Goal: Check status

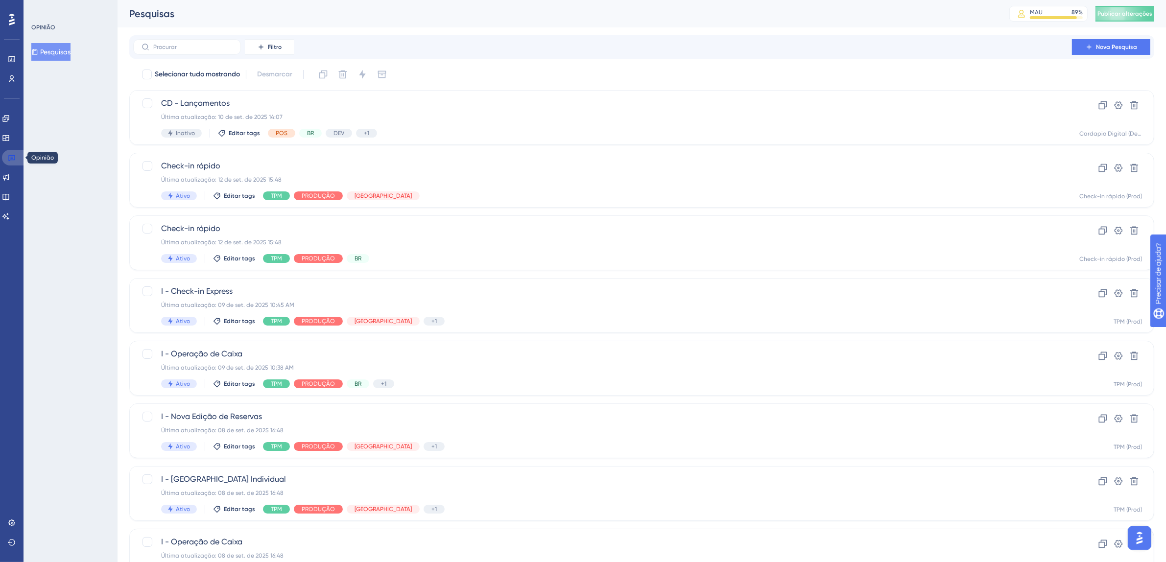
click at [15, 157] on icon at bounding box center [12, 158] width 8 height 8
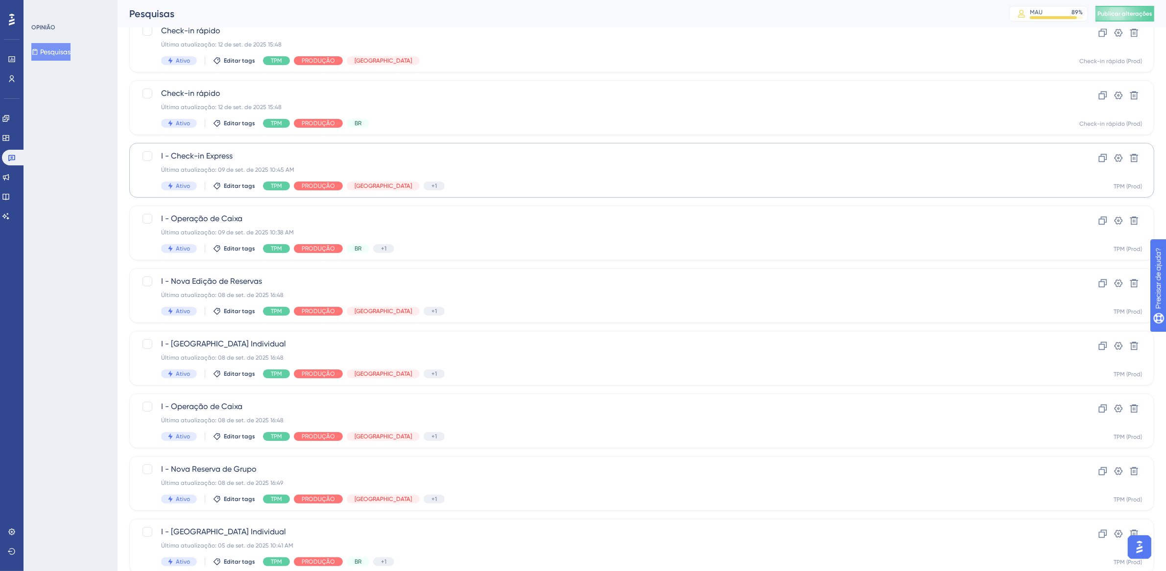
scroll to position [188, 0]
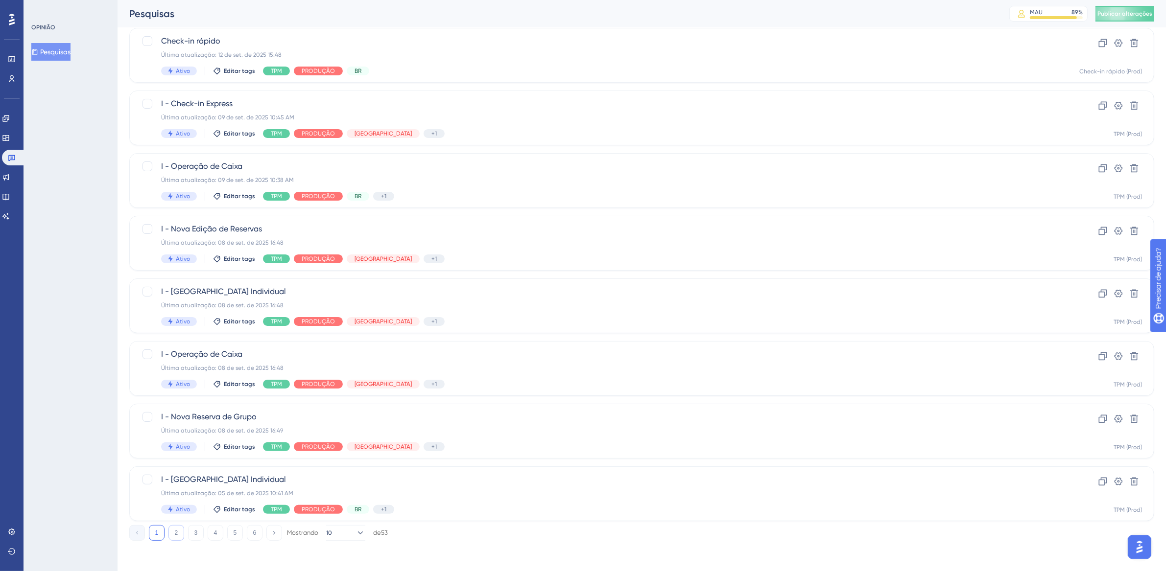
click at [178, 533] on button "2" at bounding box center [176, 533] width 16 height 16
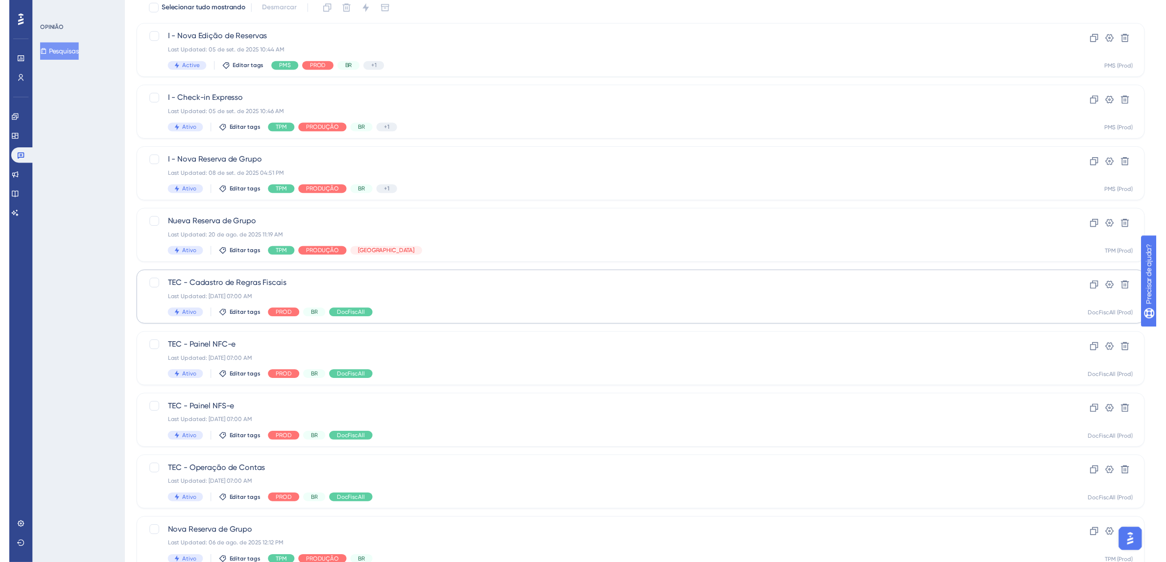
scroll to position [0, 0]
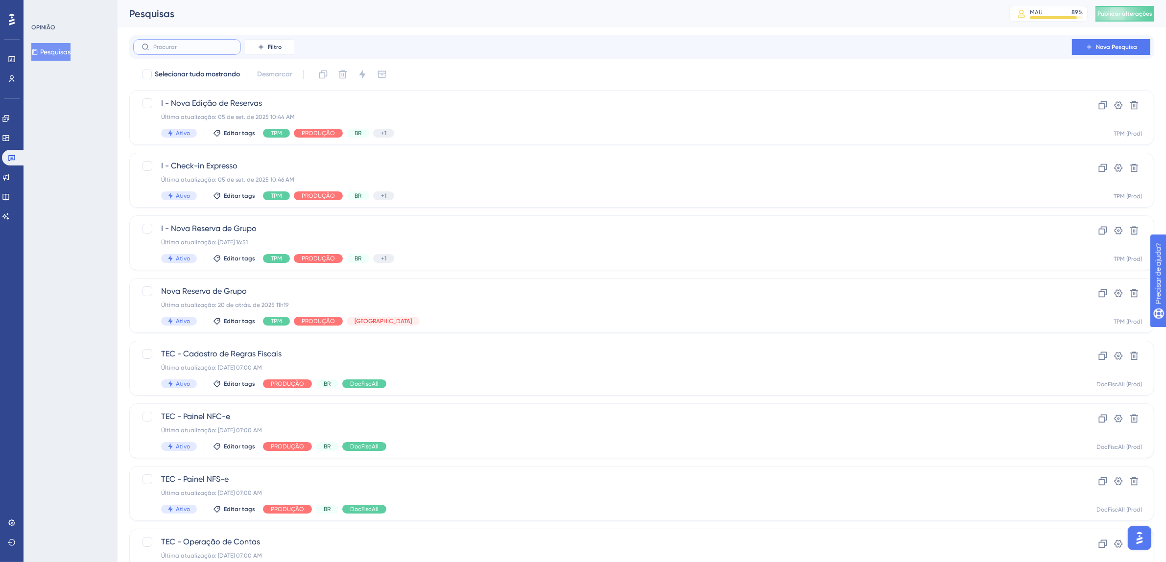
click at [191, 44] on input "text" at bounding box center [192, 47] width 79 height 7
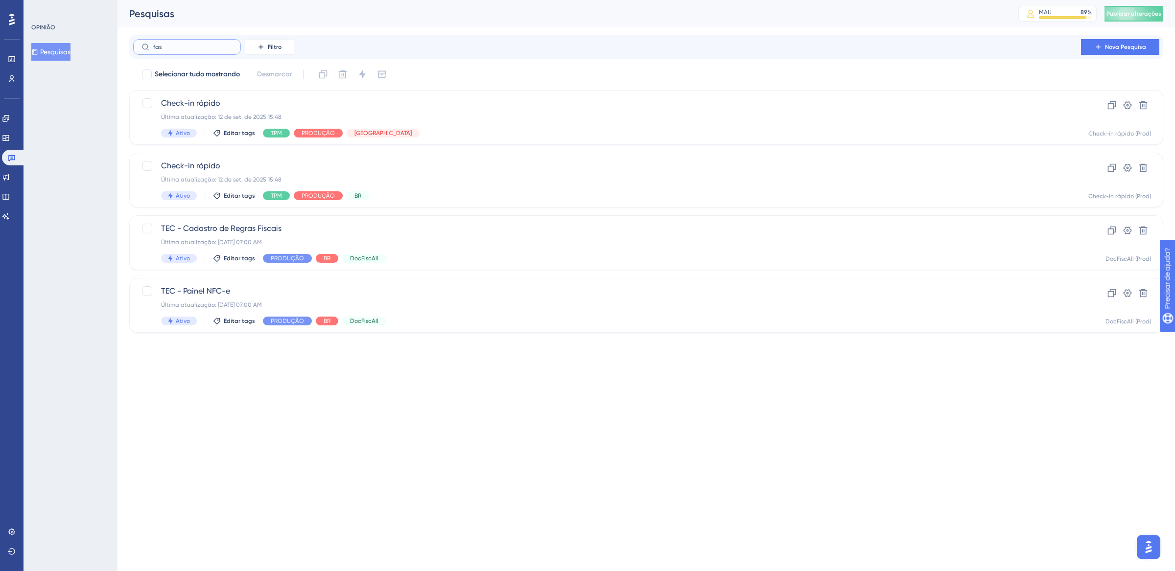
type input "fasy"
checkbox input "true"
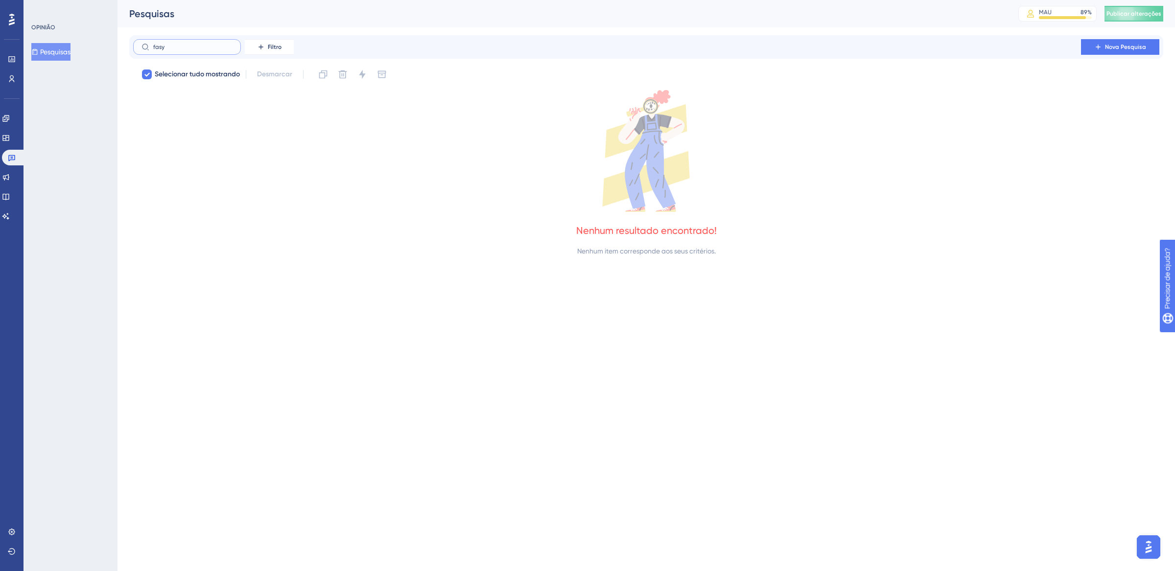
type input "fas"
checkbox input "false"
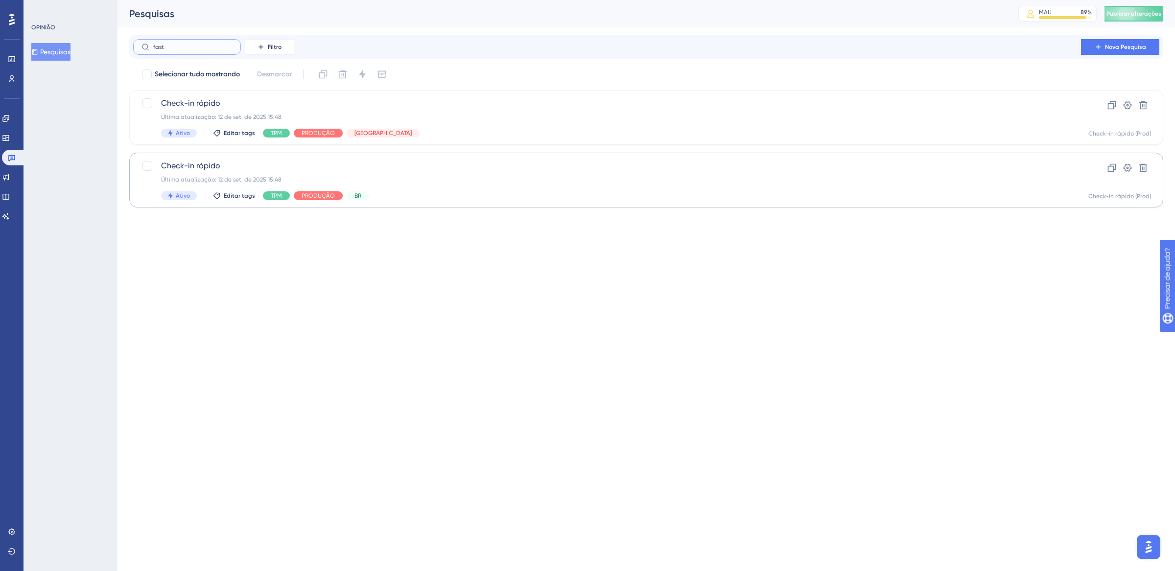
type input "fast"
click at [469, 164] on span "Check-in rápido" at bounding box center [607, 166] width 892 height 12
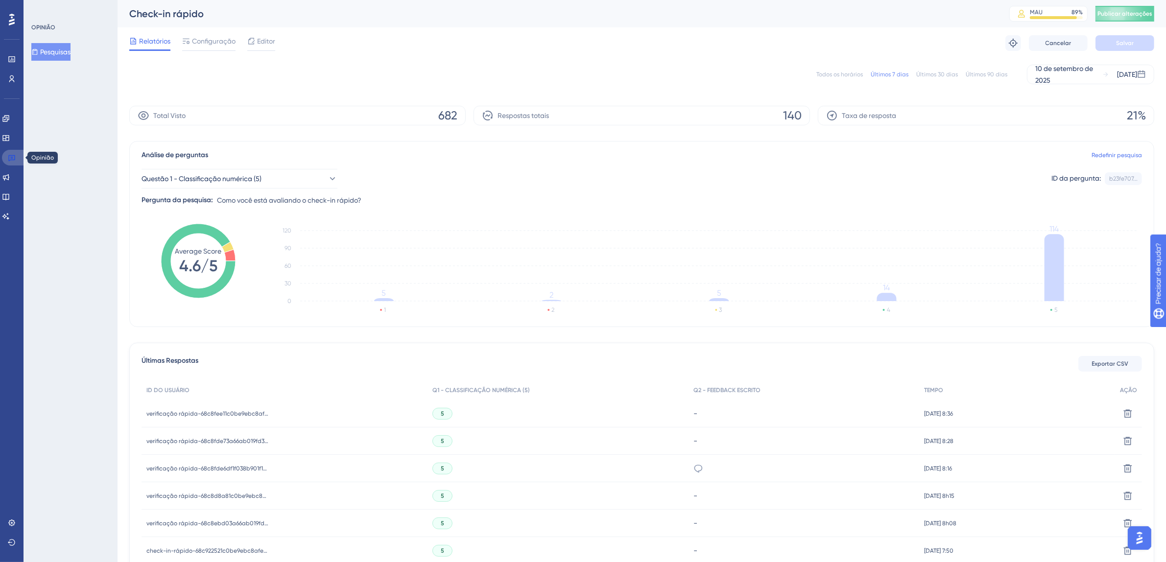
click at [14, 162] on link at bounding box center [14, 158] width 24 height 16
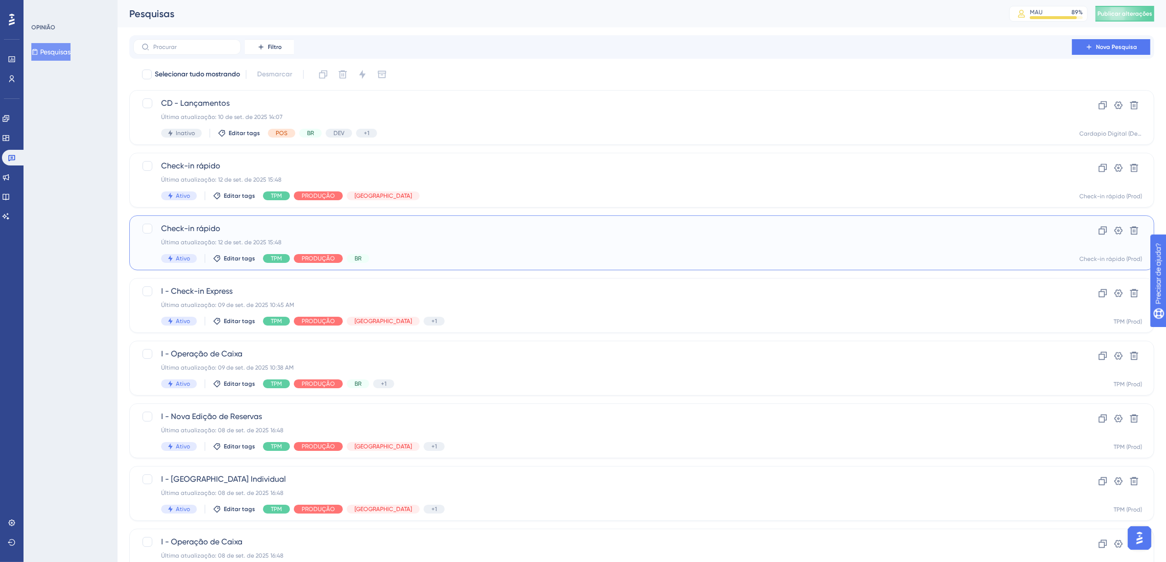
click at [479, 230] on span "Check-in rápido" at bounding box center [602, 229] width 883 height 12
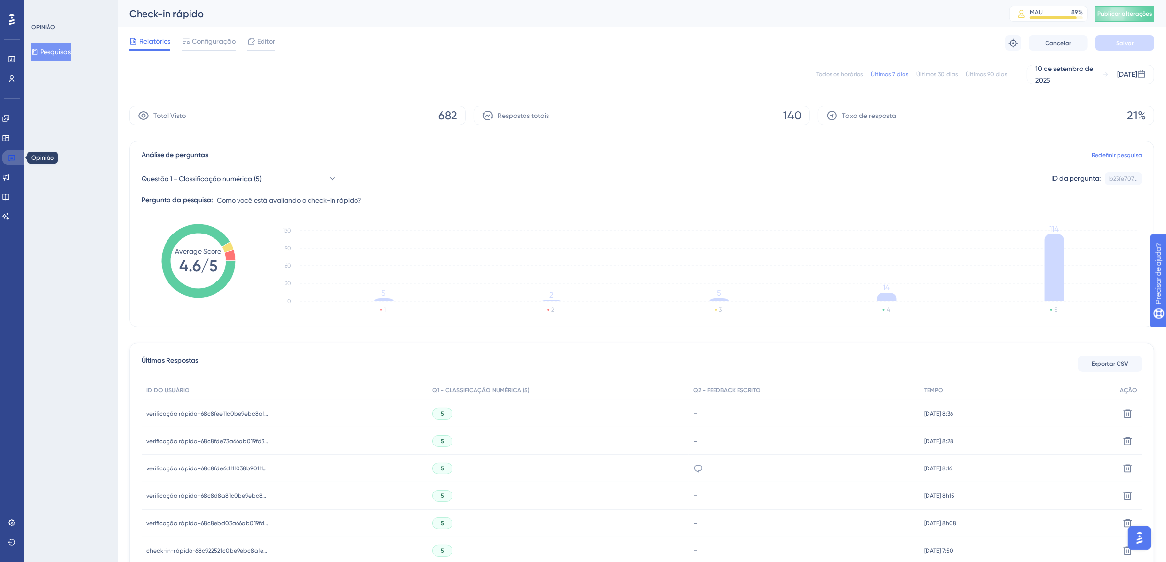
click at [12, 155] on icon at bounding box center [11, 158] width 7 height 6
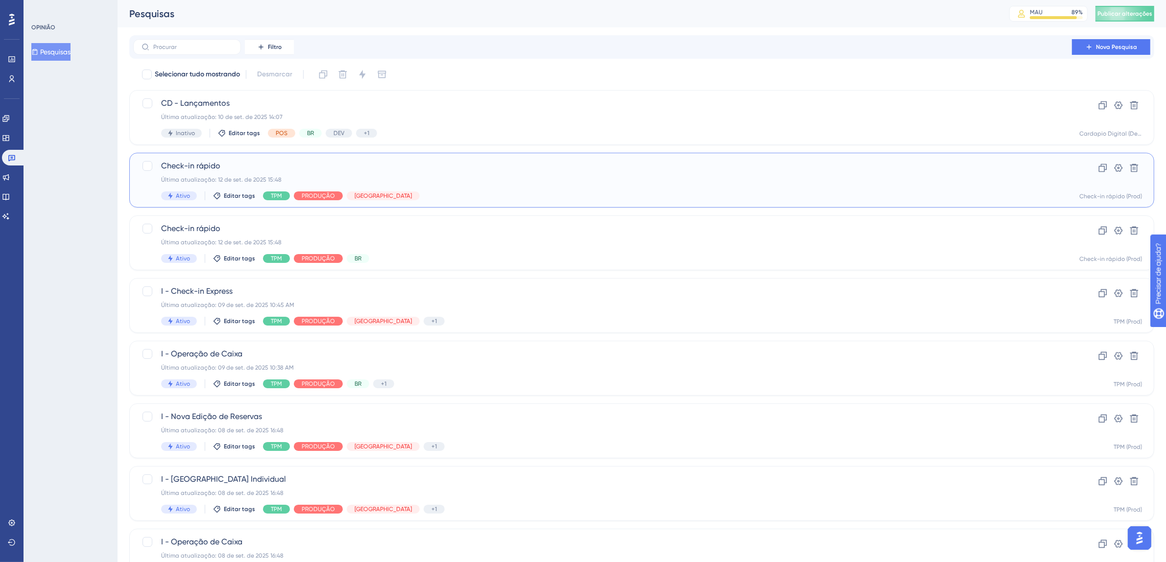
click at [459, 188] on div "Check-in rápido Última atualização: [DATE] 15:48 Ativo Editar tags TPM PRODUÇÃO…" at bounding box center [602, 180] width 883 height 40
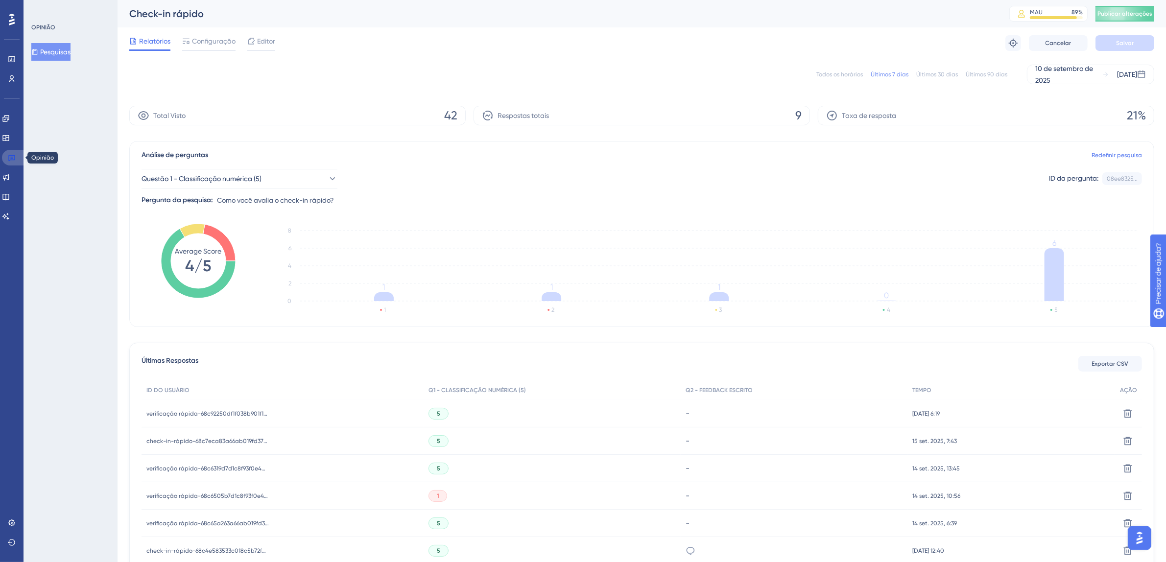
click at [10, 158] on icon at bounding box center [12, 158] width 8 height 8
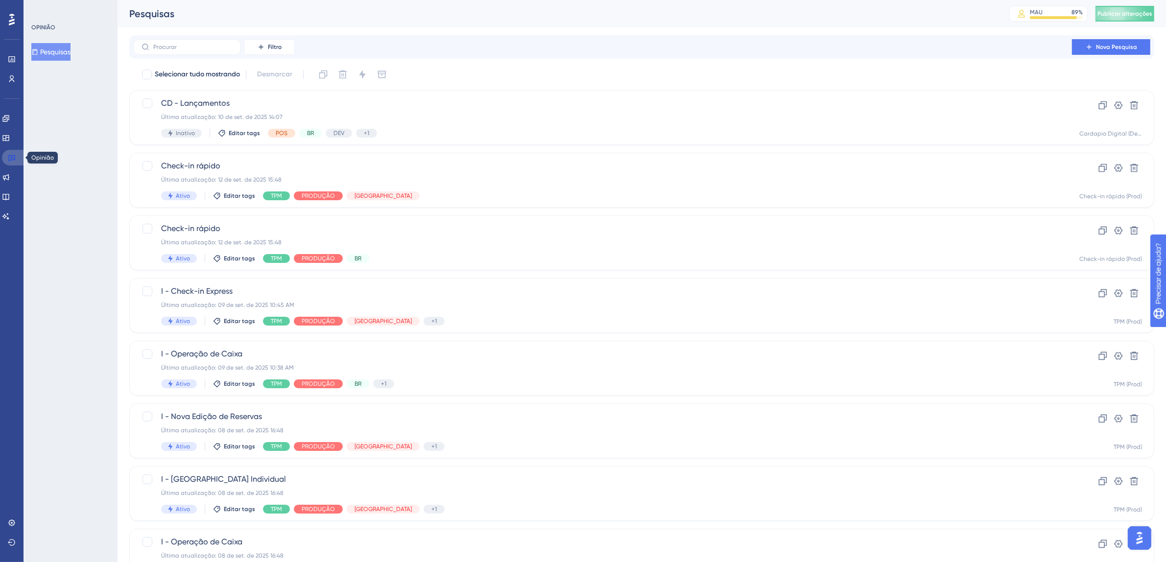
click at [14, 155] on icon at bounding box center [11, 158] width 7 height 6
